Goal: Task Accomplishment & Management: Manage account settings

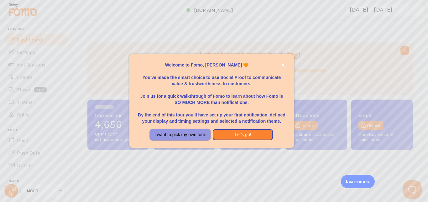
click at [189, 139] on button "I want to pick my own tour." at bounding box center [180, 135] width 60 height 11
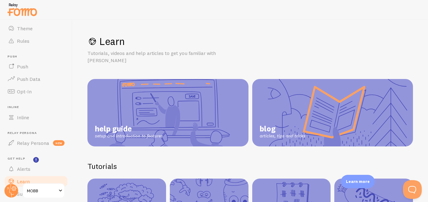
scroll to position [95, 0]
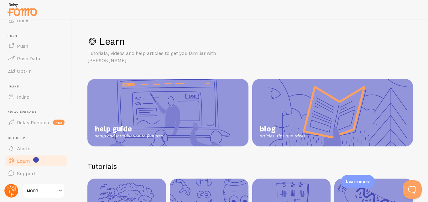
click at [13, 194] on circle at bounding box center [11, 191] width 14 height 14
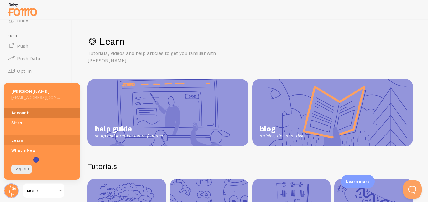
click at [20, 112] on link "Account" at bounding box center [42, 113] width 76 height 10
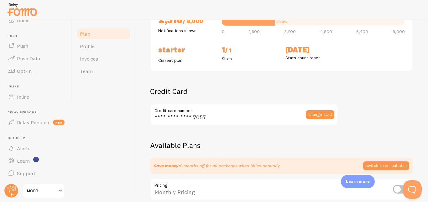
scroll to position [88, 0]
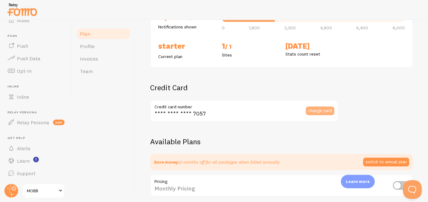
click at [316, 112] on span "change card" at bounding box center [319, 111] width 23 height 4
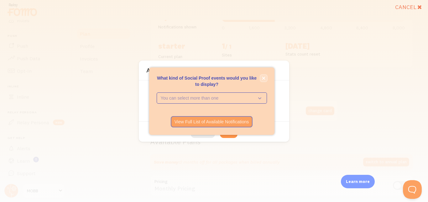
click at [262, 77] on icon "close," at bounding box center [263, 78] width 3 height 3
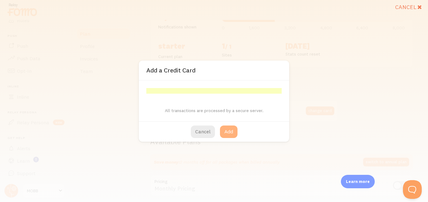
click at [229, 131] on button "Add" at bounding box center [229, 132] width 18 height 13
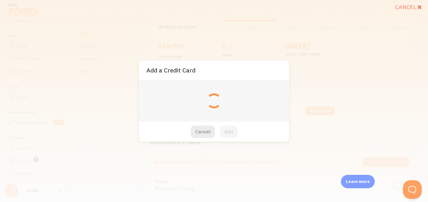
type input "**** **** **** 0021"
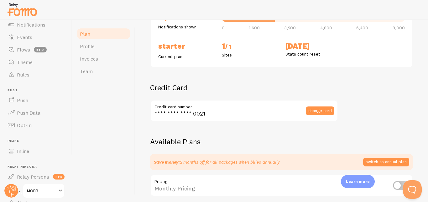
scroll to position [0, 0]
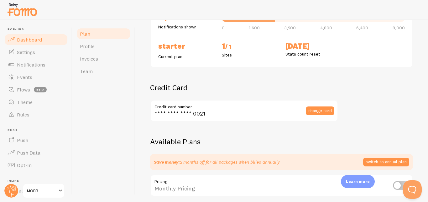
click at [24, 41] on span "Dashboard" at bounding box center [29, 40] width 25 height 6
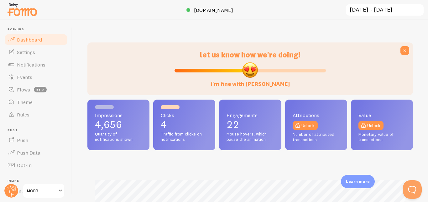
scroll to position [164, 325]
click at [23, 76] on span "Events" at bounding box center [24, 77] width 15 height 6
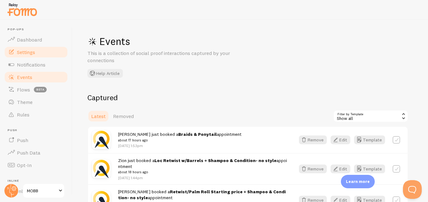
click at [25, 53] on span "Settings" at bounding box center [26, 52] width 18 height 6
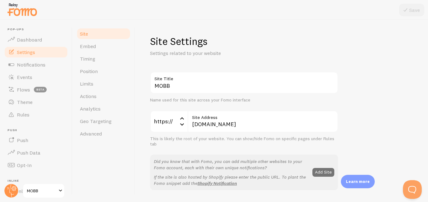
click at [25, 53] on span "Settings" at bounding box center [26, 52] width 18 height 6
click at [23, 40] on span "Dashboard" at bounding box center [29, 40] width 25 height 6
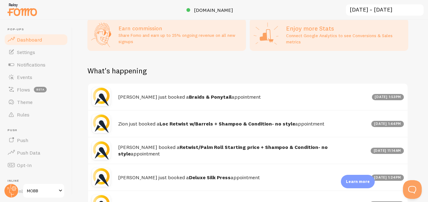
scroll to position [328, 0]
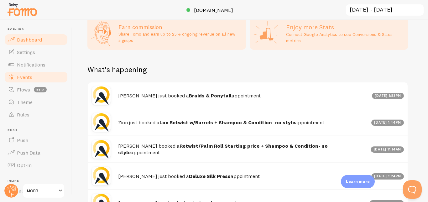
click at [21, 78] on span "Events" at bounding box center [24, 77] width 15 height 6
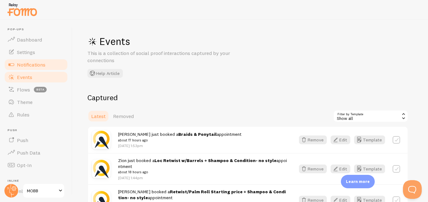
click at [22, 68] on link "Notifications" at bounding box center [36, 65] width 64 height 13
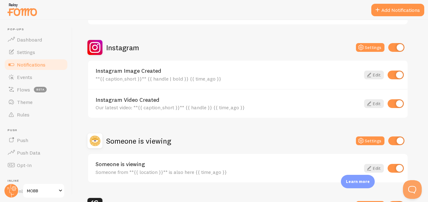
scroll to position [307, 0]
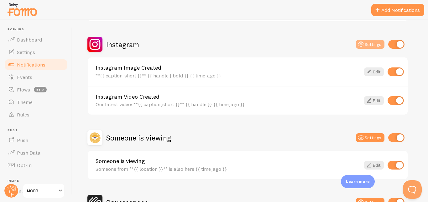
click at [371, 44] on button "Settings" at bounding box center [370, 44] width 28 height 9
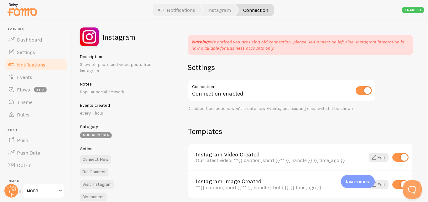
click at [362, 93] on input "checkbox" at bounding box center [363, 90] width 16 height 9
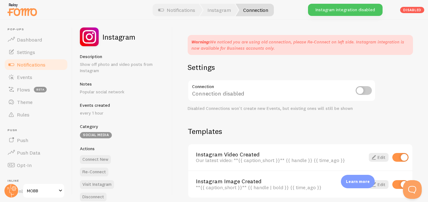
click at [369, 91] on input "checkbox" at bounding box center [363, 90] width 16 height 9
checkbox input "true"
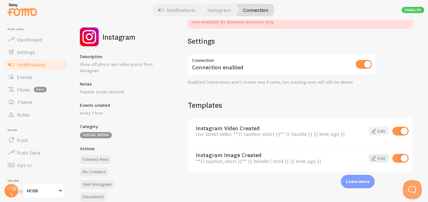
click at [380, 132] on link "Edit" at bounding box center [378, 131] width 20 height 9
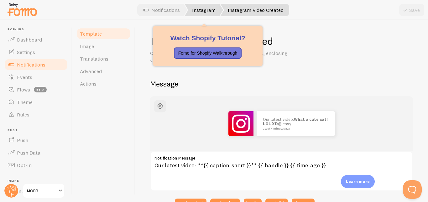
click at [202, 14] on link "Instagram" at bounding box center [203, 10] width 38 height 13
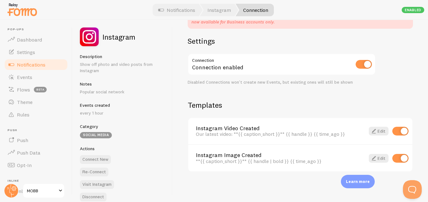
scroll to position [11, 0]
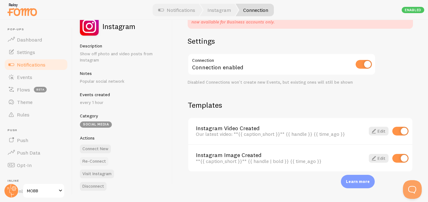
click at [92, 162] on button "Re-Connect" at bounding box center [94, 161] width 28 height 9
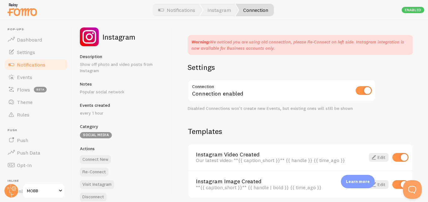
scroll to position [11, 0]
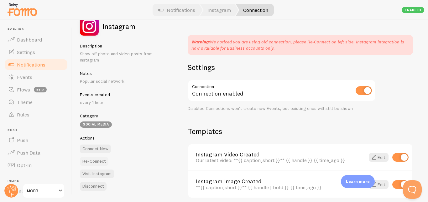
click at [98, 163] on button "Re-Connect" at bounding box center [94, 161] width 28 height 9
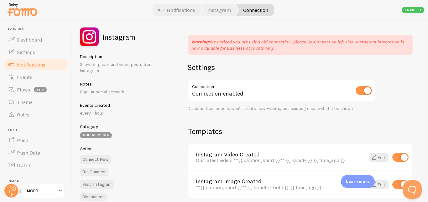
click at [323, 59] on div "Warning: We noticed you are using old connection, please Re-Connect on left sid…" at bounding box center [299, 111] width 255 height 182
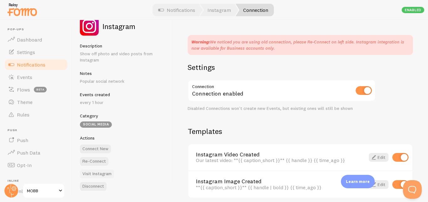
click at [98, 175] on link "Visit Instagram" at bounding box center [97, 174] width 34 height 9
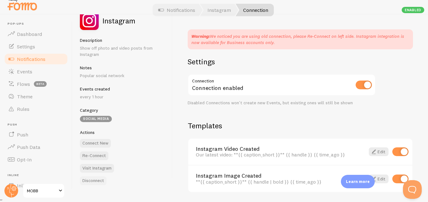
click at [91, 183] on button "Disconnect" at bounding box center [93, 181] width 27 height 9
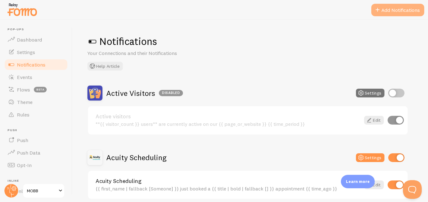
click at [391, 13] on button "Add Notifications" at bounding box center [397, 10] width 53 height 13
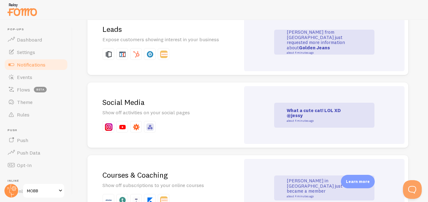
scroll to position [840, 0]
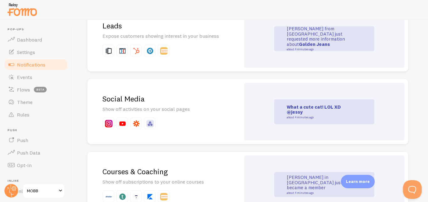
click at [106, 125] on img at bounding box center [109, 124] width 8 height 8
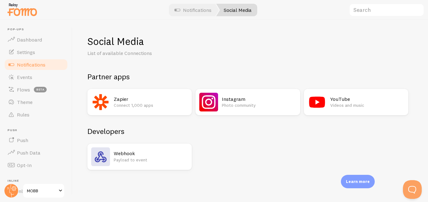
click at [235, 104] on p "Photo community" at bounding box center [259, 105] width 74 height 6
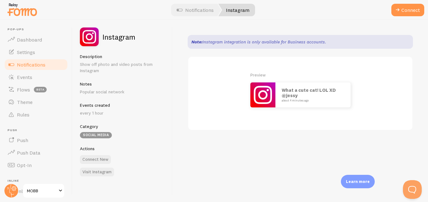
scroll to position [1, 0]
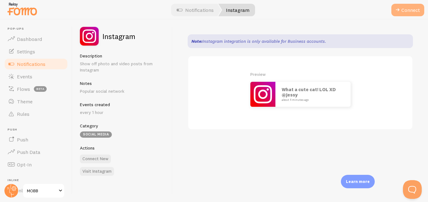
click at [407, 7] on button "Connect" at bounding box center [407, 10] width 33 height 13
click at [34, 193] on span "MOBB" at bounding box center [42, 191] width 30 height 8
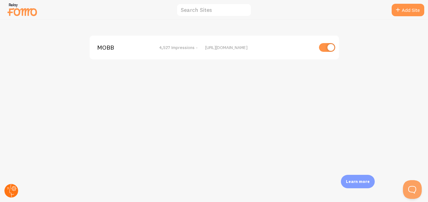
click at [12, 188] on icon at bounding box center [13, 188] width 3 height 3
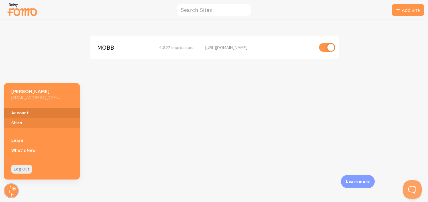
click at [27, 113] on link "Account" at bounding box center [42, 113] width 76 height 10
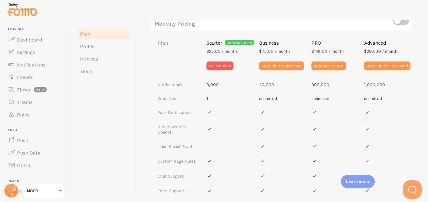
scroll to position [254, 0]
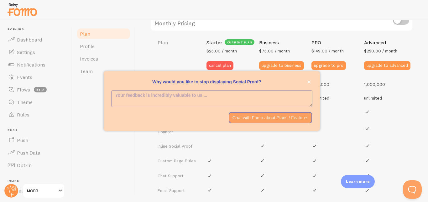
click at [139, 44] on div "Plan Your Fomo subscription details Monthly Stats 2,318 / 8,000 Notifications s…" at bounding box center [281, 111] width 293 height 182
click at [310, 83] on button "close," at bounding box center [308, 82] width 7 height 7
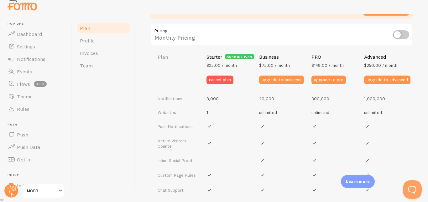
scroll to position [239, 0]
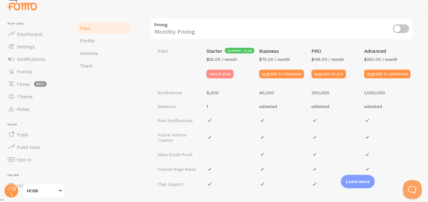
click at [222, 74] on button "cancel plan" at bounding box center [219, 74] width 27 height 9
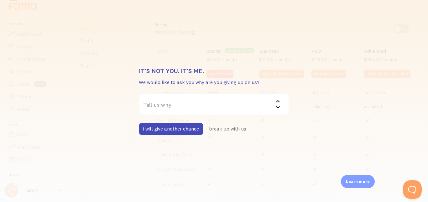
click at [231, 43] on div "It's not you. It's me. We would like to ask you why are you giving up on us? Te…" at bounding box center [214, 101] width 428 height 202
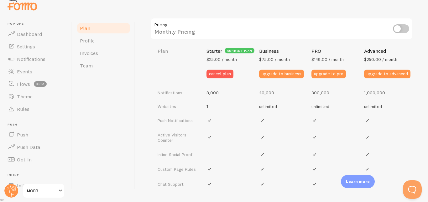
click at [231, 43] on th "Starter current plan $25.00 / month cancel plan" at bounding box center [228, 63] width 53 height 46
